Goal: Transaction & Acquisition: Purchase product/service

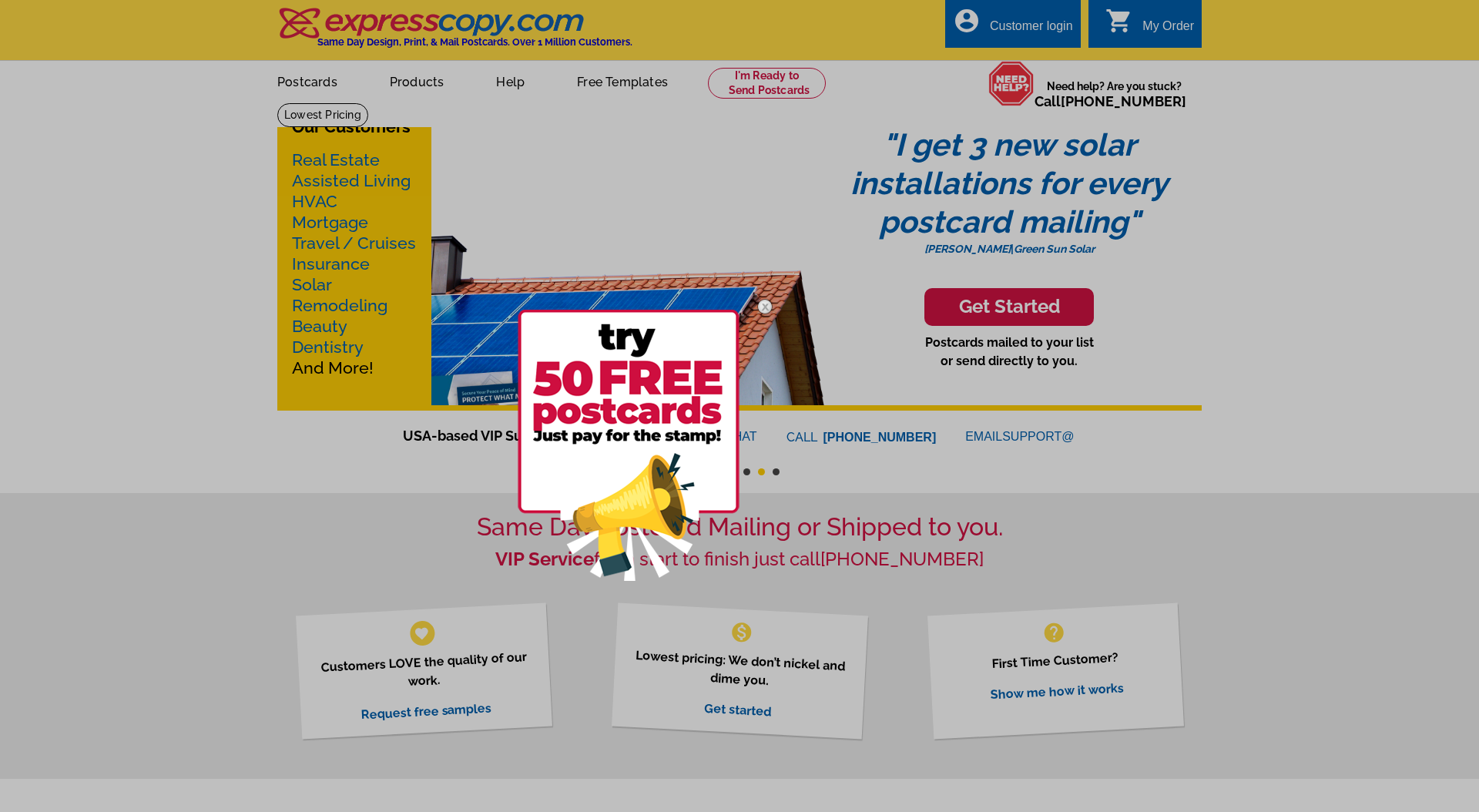
click at [763, 68] on div at bounding box center [739, 406] width 1479 height 812
click at [766, 87] on div at bounding box center [739, 406] width 1479 height 812
click at [778, 58] on div at bounding box center [739, 406] width 1479 height 812
click at [765, 307] on img at bounding box center [765, 307] width 44 height 44
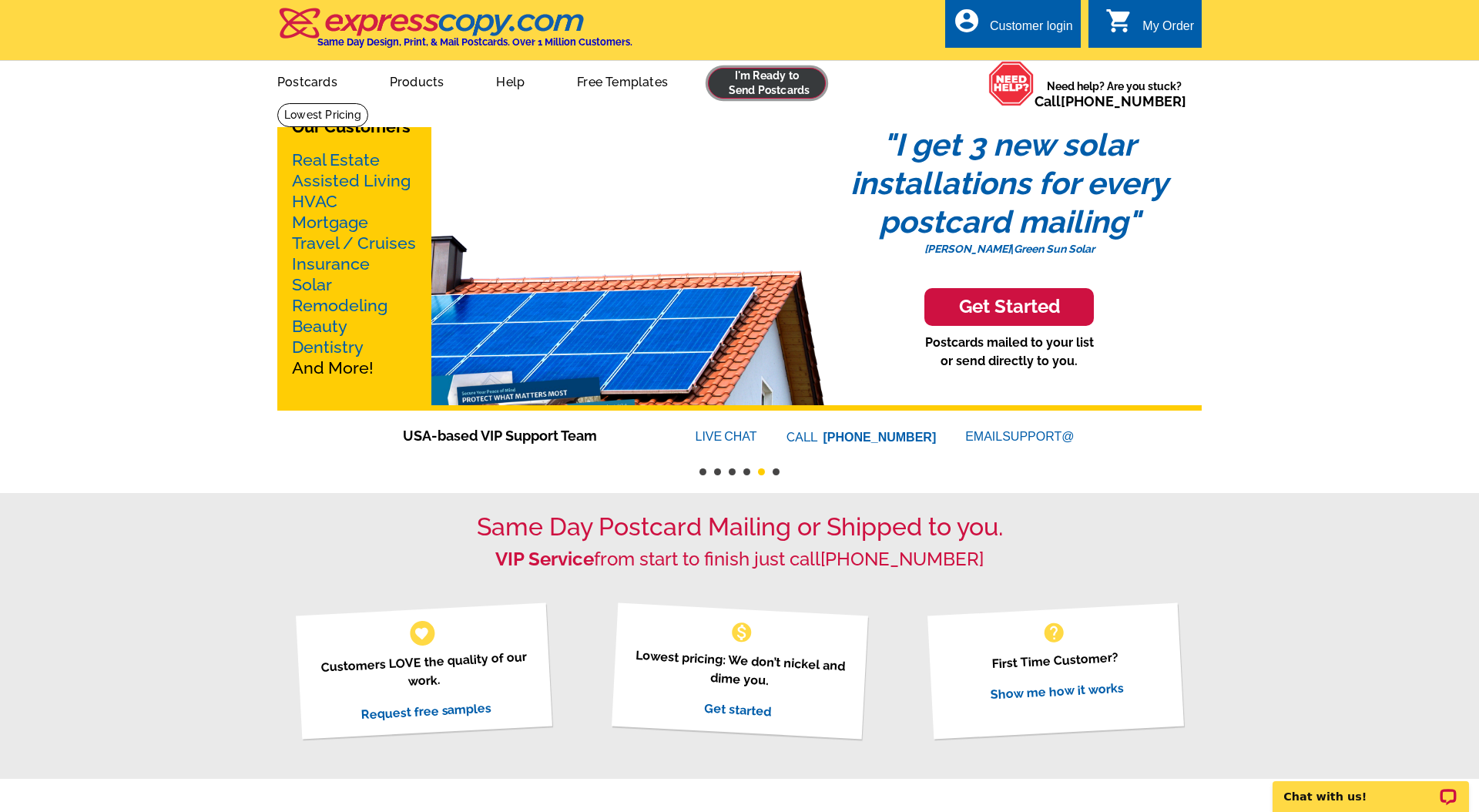
click at [770, 97] on link at bounding box center [767, 84] width 118 height 31
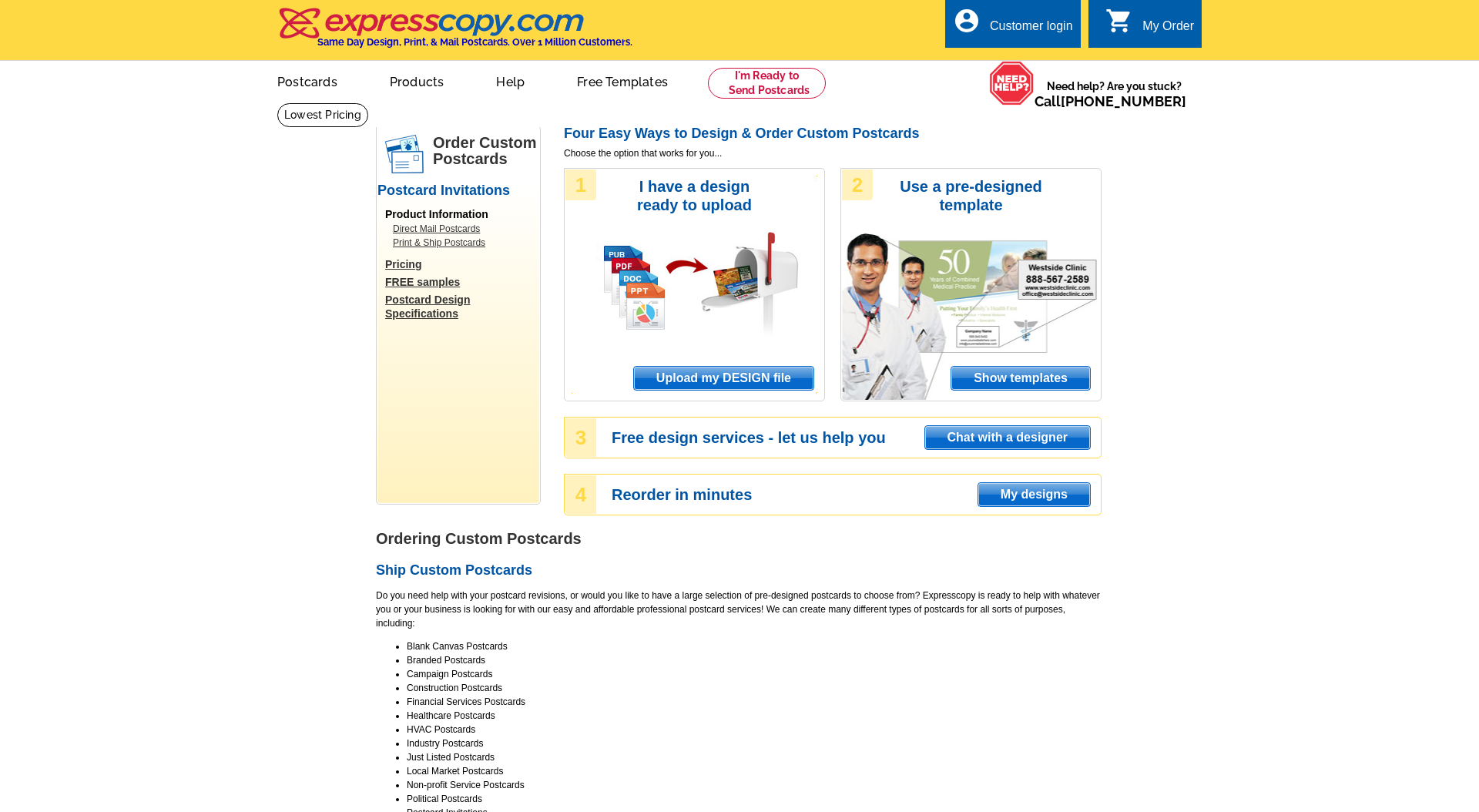
click at [705, 370] on span "Upload my DESIGN file" at bounding box center [724, 378] width 180 height 23
